Goal: Navigation & Orientation: Find specific page/section

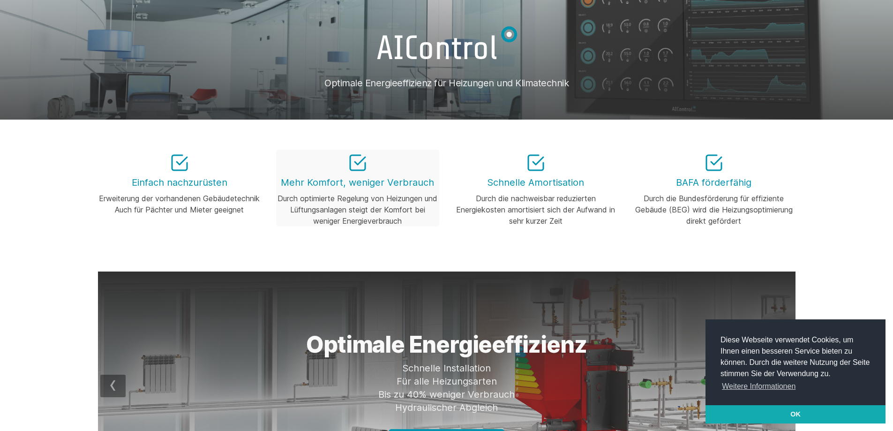
scroll to position [47, 0]
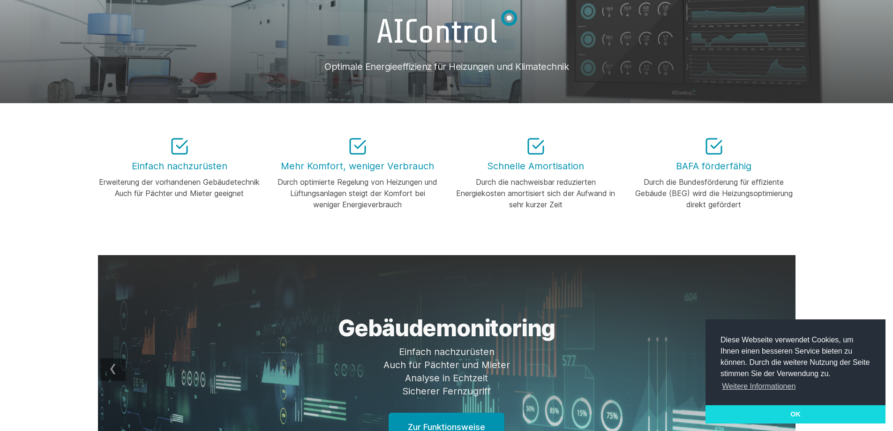
click at [771, 414] on link "OK" at bounding box center [795, 414] width 180 height 19
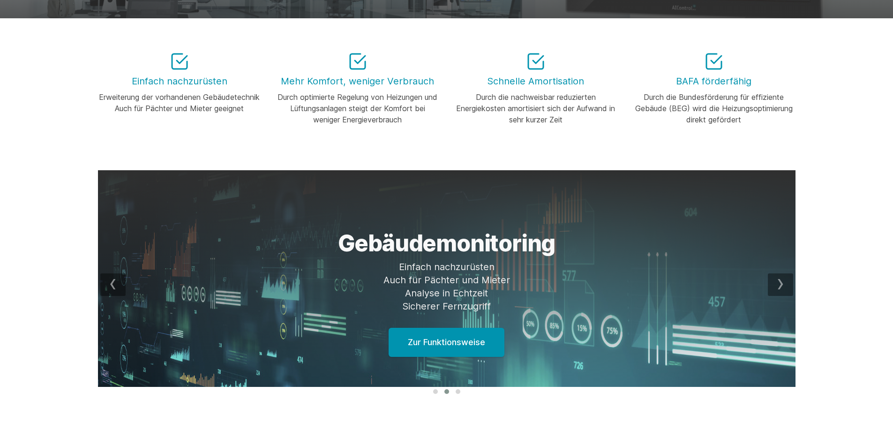
scroll to position [0, 0]
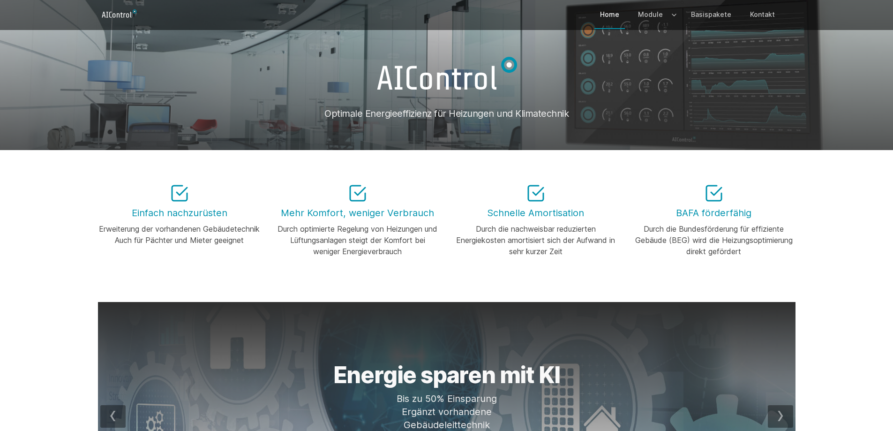
click at [613, 10] on link "Home" at bounding box center [609, 14] width 30 height 27
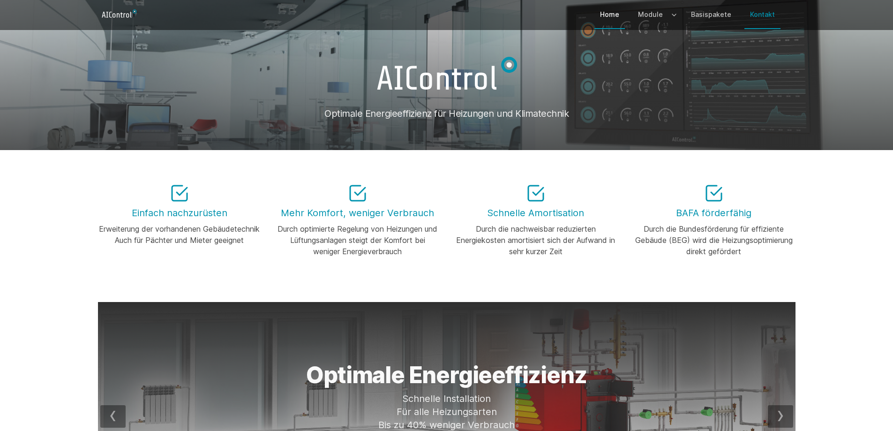
click at [760, 14] on link "Kontakt" at bounding box center [762, 14] width 36 height 27
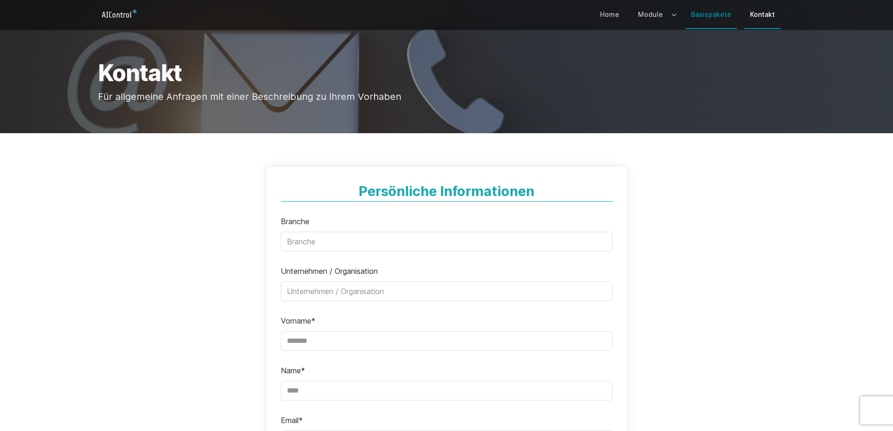
click at [717, 13] on link "Basispakete" at bounding box center [711, 14] width 52 height 27
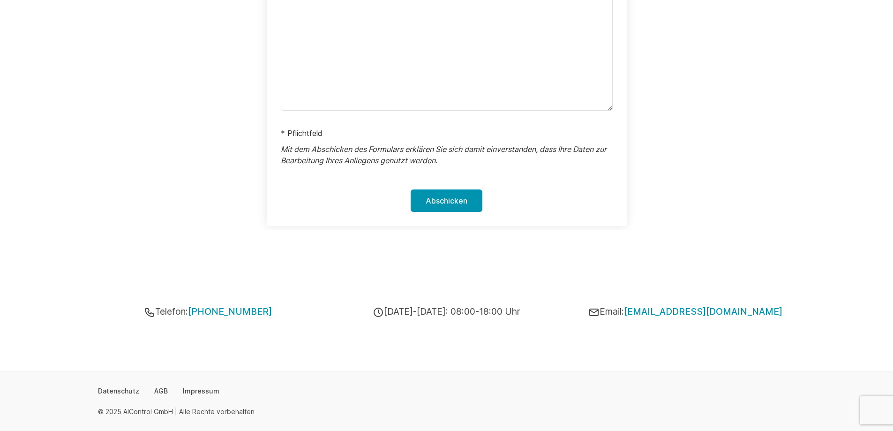
scroll to position [708, 0]
click at [192, 389] on link "Impressum" at bounding box center [201, 390] width 37 height 9
